Goal: Task Accomplishment & Management: Complete application form

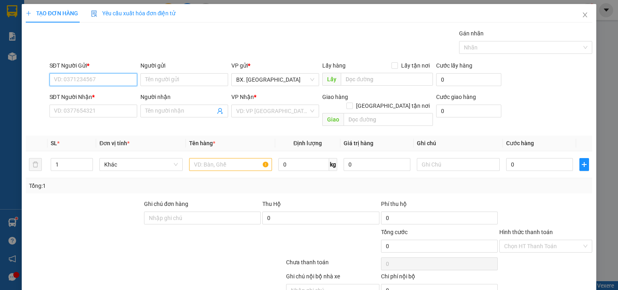
click at [95, 79] on input "SĐT Người Gửi *" at bounding box center [93, 79] width 88 height 13
click at [80, 94] on div "0889744464 - KHANG" at bounding box center [92, 95] width 77 height 9
type input "0889744464"
type input "KHANG"
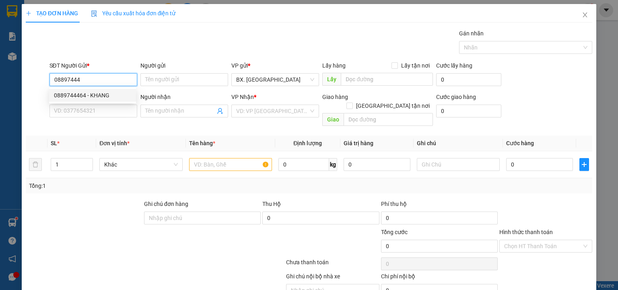
type input "0817435262"
type input "MY"
type input "400.000"
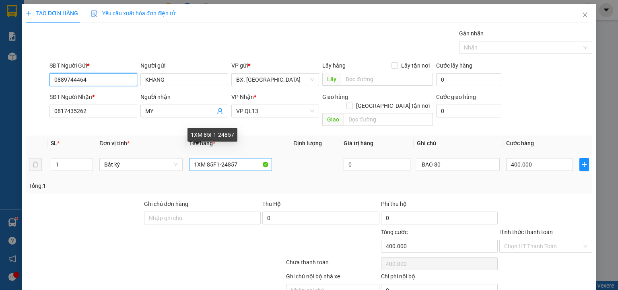
type input "0889744464"
drag, startPoint x: 246, startPoint y: 156, endPoint x: 165, endPoint y: 154, distance: 81.7
click at [165, 154] on tr "1 Bất kỳ 1XM 85F1-24857 0 BAO 80 400.000" at bounding box center [309, 164] width 566 height 27
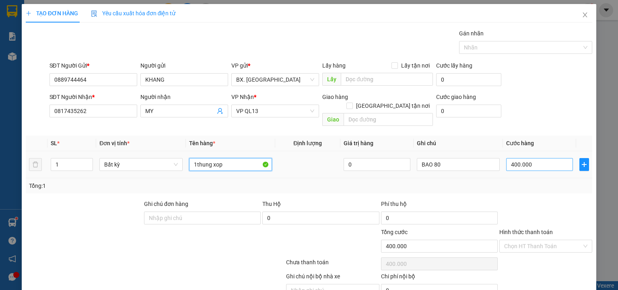
type input "1thung xop"
click at [541, 158] on input "400.000" at bounding box center [539, 164] width 67 height 13
type input "4"
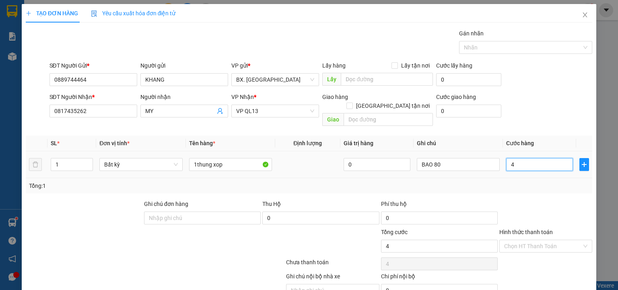
type input "40"
type input "400"
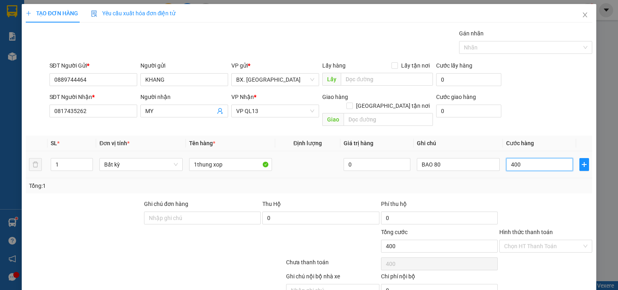
type input "4.000"
type input "40.000"
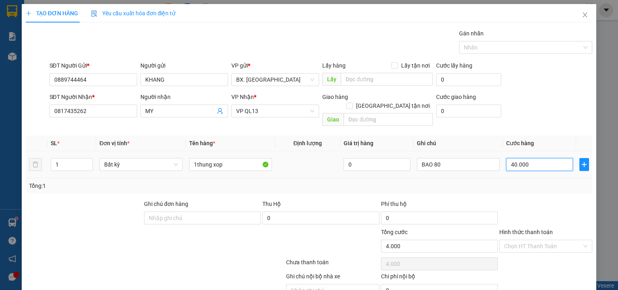
type input "40.000"
click at [533, 240] on input "Hình thức thanh toán" at bounding box center [543, 246] width 78 height 12
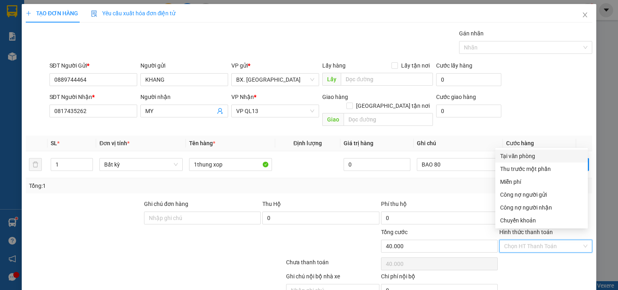
click at [531, 157] on div "Tại văn phòng" at bounding box center [541, 156] width 83 height 9
type input "0"
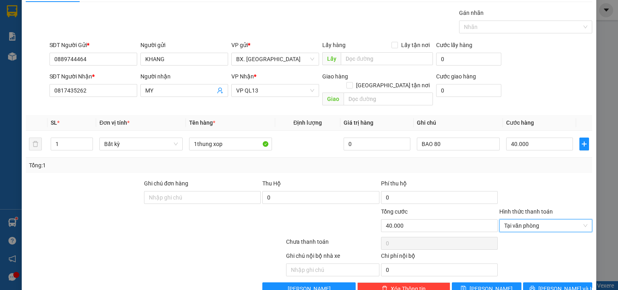
scroll to position [32, 0]
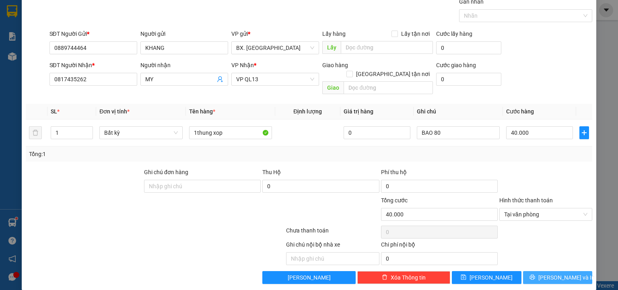
click at [543, 271] on button "[PERSON_NAME] và In" at bounding box center [558, 277] width 70 height 13
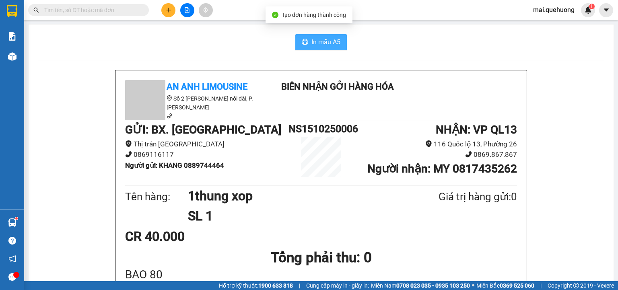
click at [319, 41] on span "In mẫu A5" at bounding box center [325, 42] width 29 height 10
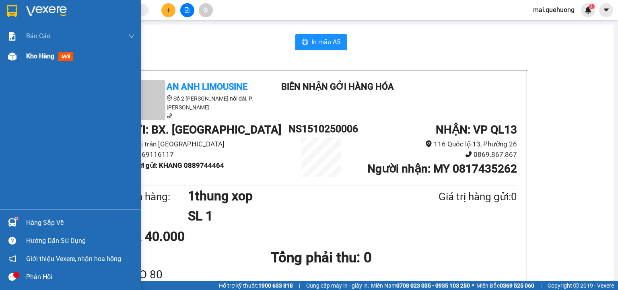
click at [45, 56] on span "Kho hàng" at bounding box center [40, 56] width 28 height 8
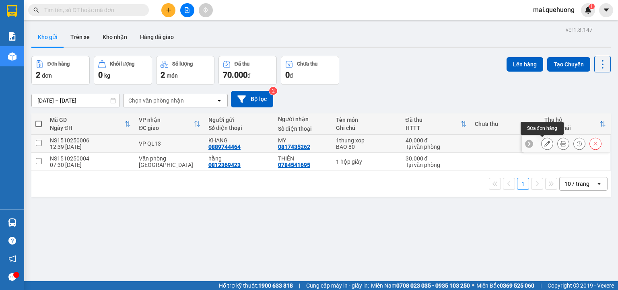
click at [544, 143] on icon at bounding box center [547, 144] width 6 height 6
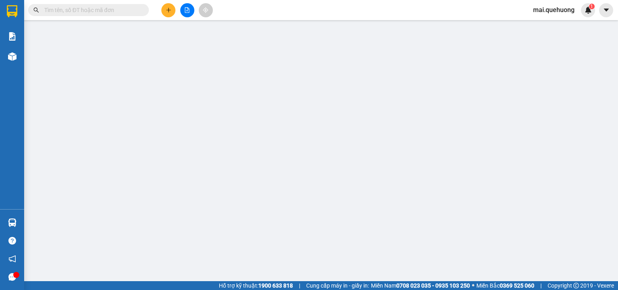
type input "0889744464"
type input "KHANG"
type input "0817435262"
type input "MY"
type input "0"
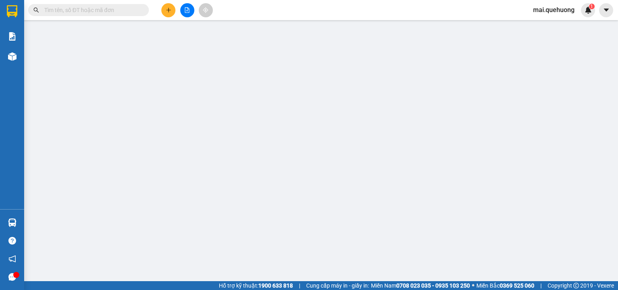
type input "40.000"
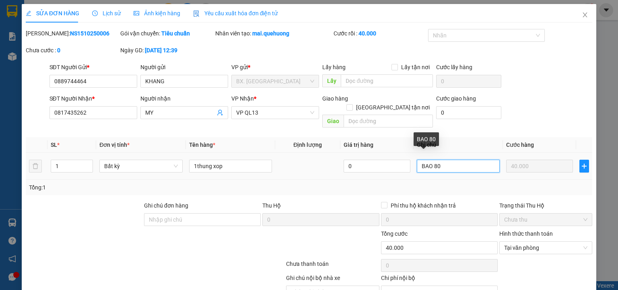
drag, startPoint x: 444, startPoint y: 155, endPoint x: 386, endPoint y: 164, distance: 58.6
click at [386, 164] on tr "1 Bất kỳ 1thung xop 0 BAO 80 40.000" at bounding box center [309, 166] width 566 height 27
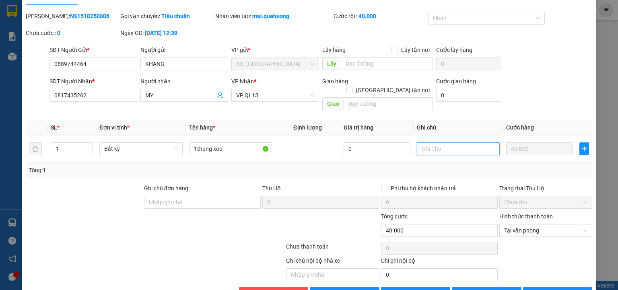
scroll to position [34, 0]
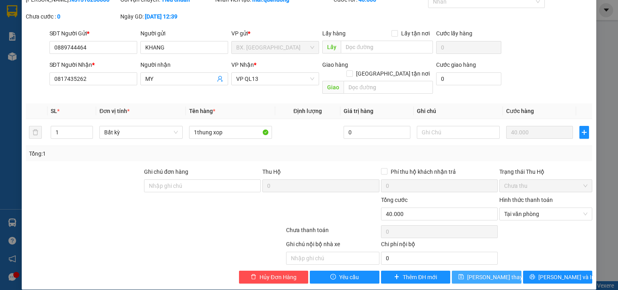
click at [494, 273] on span "[PERSON_NAME] thay đổi" at bounding box center [499, 277] width 64 height 9
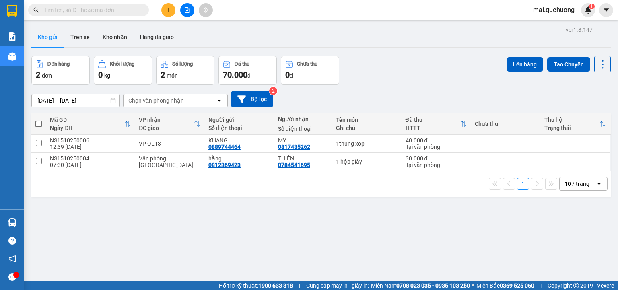
click at [188, 8] on icon "file-add" at bounding box center [187, 10] width 6 height 6
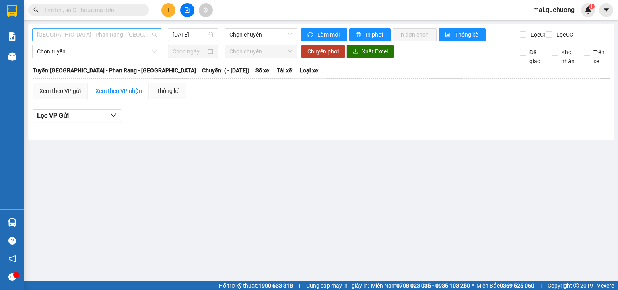
click at [129, 30] on span "[GEOGRAPHIC_DATA] - Phan Rang - [GEOGRAPHIC_DATA]" at bounding box center [96, 35] width 119 height 12
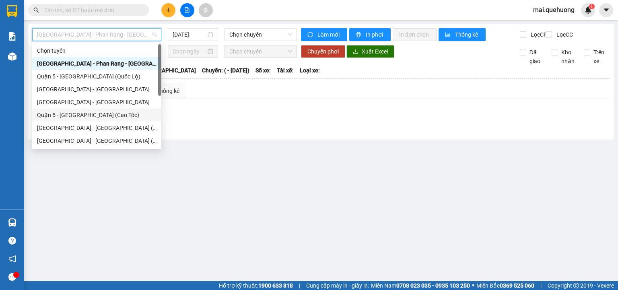
scroll to position [64, 0]
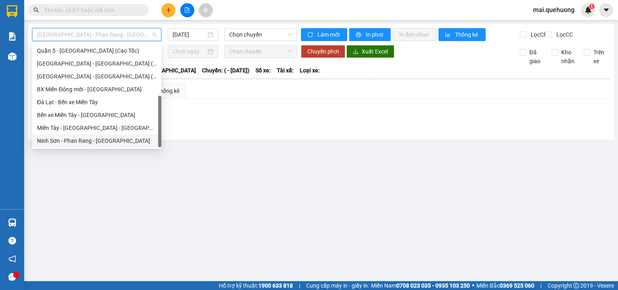
click at [128, 142] on div "Ninh Sơn - Phan Rang - [GEOGRAPHIC_DATA]" at bounding box center [96, 140] width 119 height 9
type input "[DATE]"
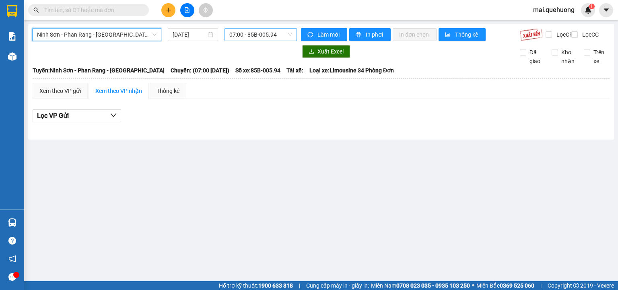
click at [236, 32] on span "07:00 - 85B-005.94" at bounding box center [260, 35] width 63 height 12
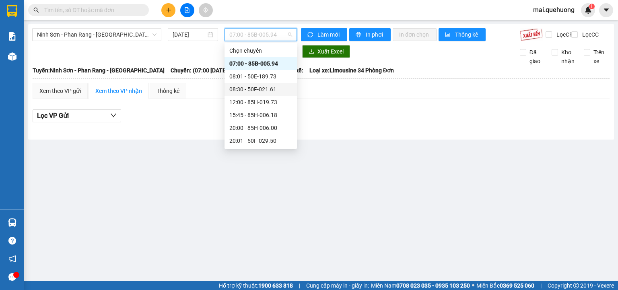
click at [257, 88] on div "08:30 - 50F-021.61" at bounding box center [260, 89] width 63 height 9
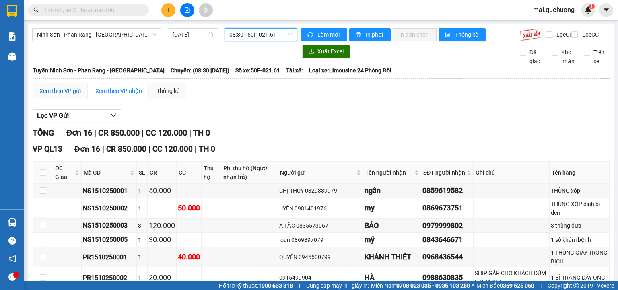
click at [71, 95] on div "Xem theo VP gửi" at bounding box center [59, 90] width 41 height 9
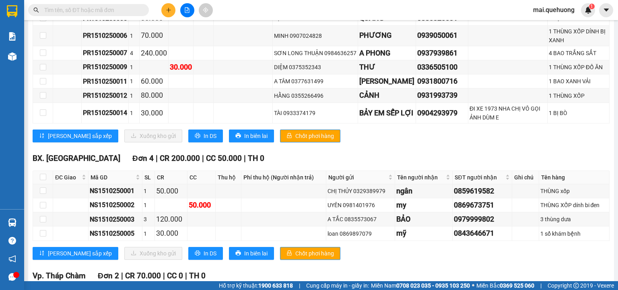
scroll to position [232, 0]
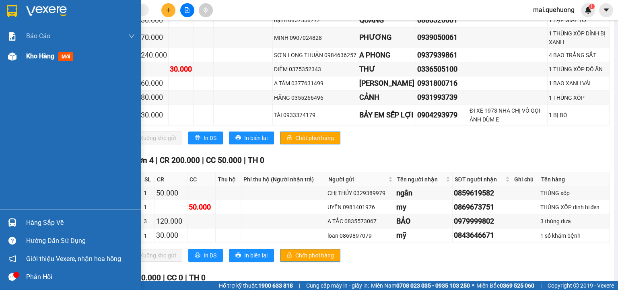
click at [45, 54] on span "Kho hàng" at bounding box center [40, 56] width 28 height 8
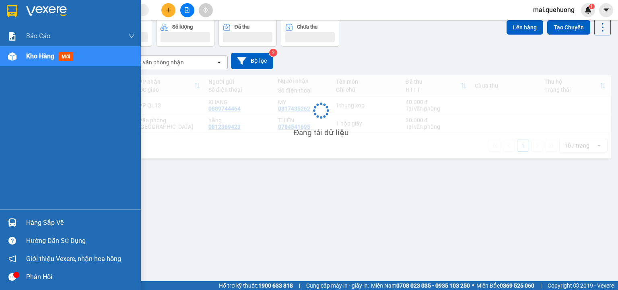
scroll to position [37, 0]
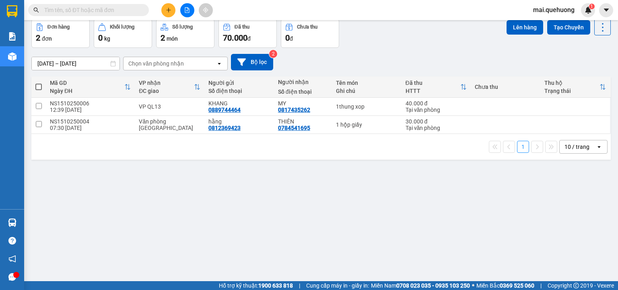
click at [364, 209] on div "ver 1.8.147 Kho gửi Trên xe Kho nhận Hàng đã giao Đơn hàng 2 đơn Khối lượng 0 k…" at bounding box center [321, 132] width 586 height 290
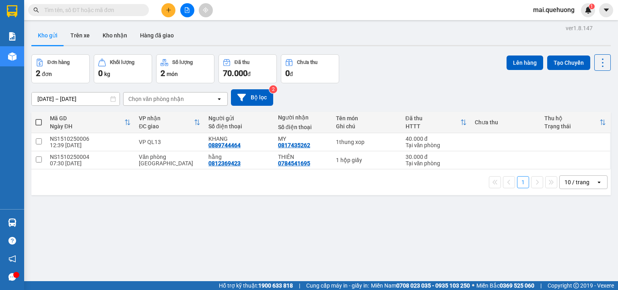
scroll to position [0, 0]
